Goal: Task Accomplishment & Management: Manage account settings

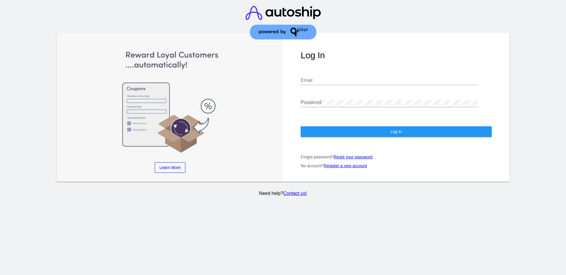
type input "[EMAIL_ADDRESS][DOMAIN_NAME]"
click at [380, 128] on button "Log In" at bounding box center [395, 131] width 191 height 11
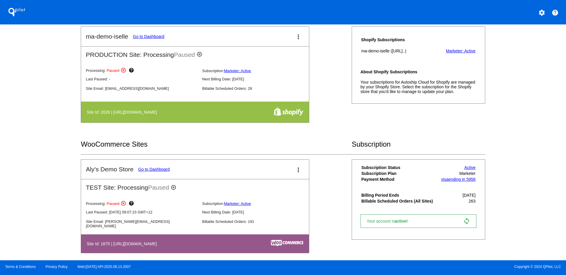
scroll to position [147, 0]
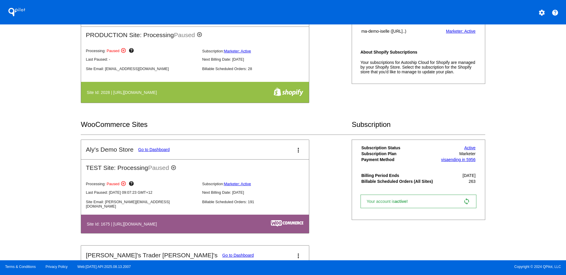
click at [158, 148] on link "Go to Dashboard" at bounding box center [154, 149] width 32 height 5
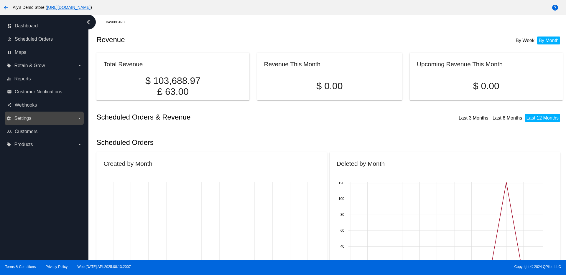
click at [34, 115] on label "settings Settings arrow_drop_down" at bounding box center [43, 118] width 75 height 9
click at [0, 0] on input "settings Settings arrow_drop_down" at bounding box center [0, 0] width 0 height 0
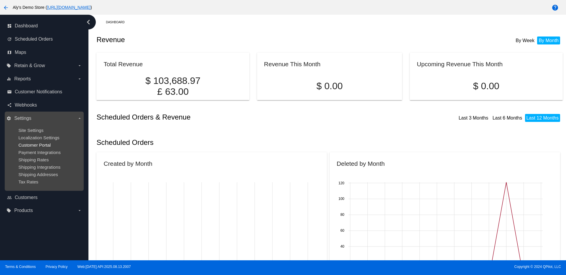
click at [35, 143] on span "Customer Portal" at bounding box center [34, 145] width 32 height 5
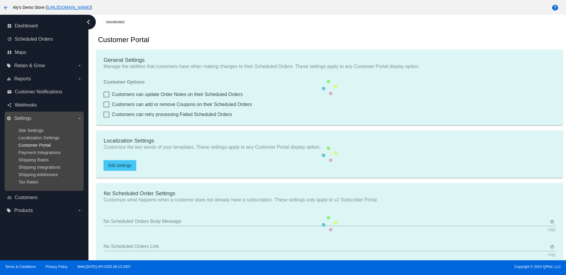
checkbox input "true"
type input "Create a Subscription"
type input "[URL][DOMAIN_NAME]"
type input "1"
type input "20"
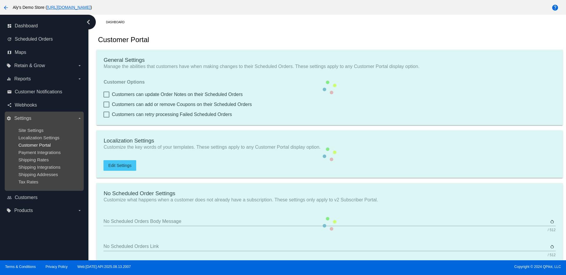
type input "500"
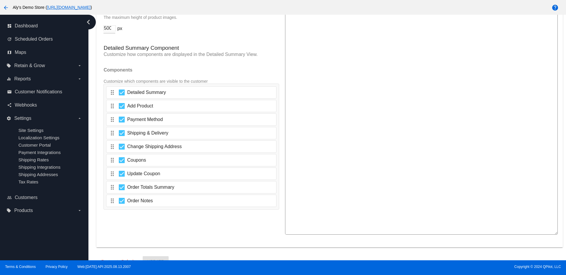
scroll to position [937, 0]
